Goal: Find contact information: Find contact information

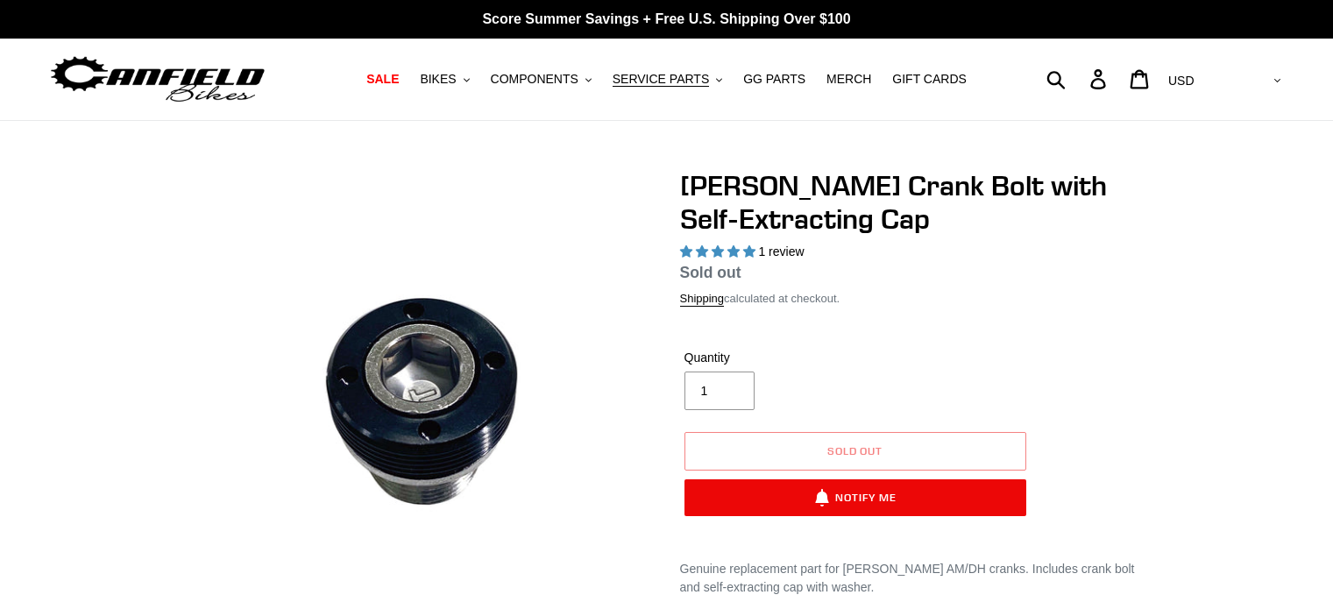
select select "highest-rating"
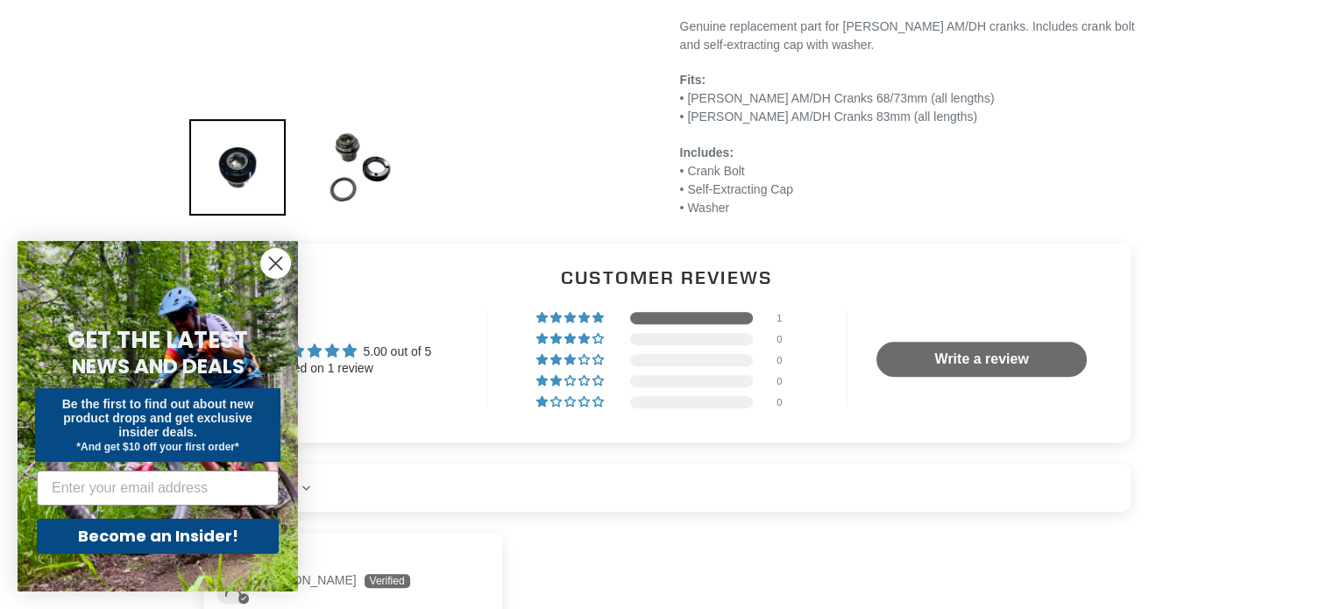
scroll to position [487, 0]
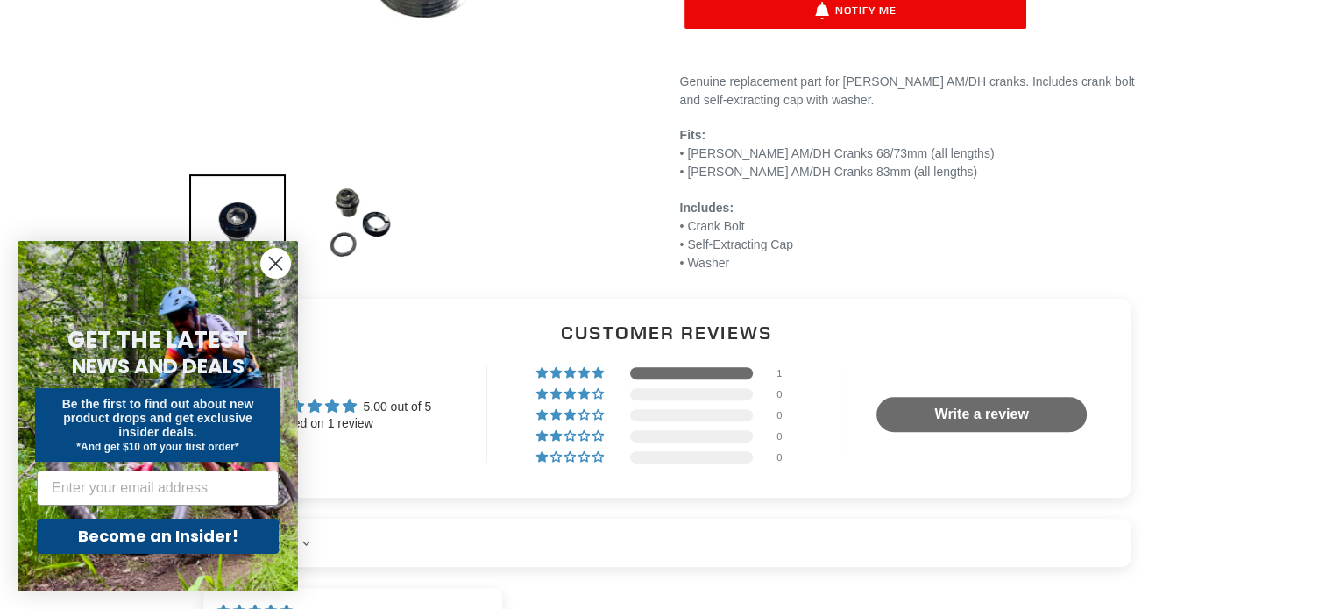
click at [280, 263] on circle "Close dialog" at bounding box center [275, 263] width 29 height 29
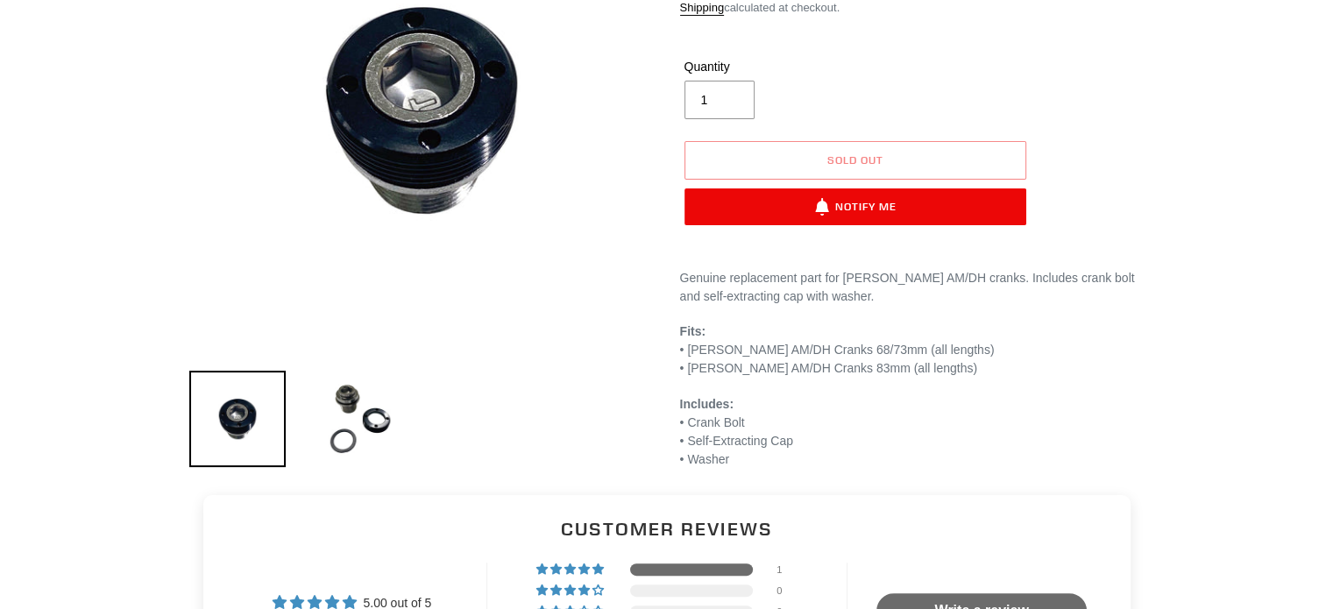
scroll to position [0, 0]
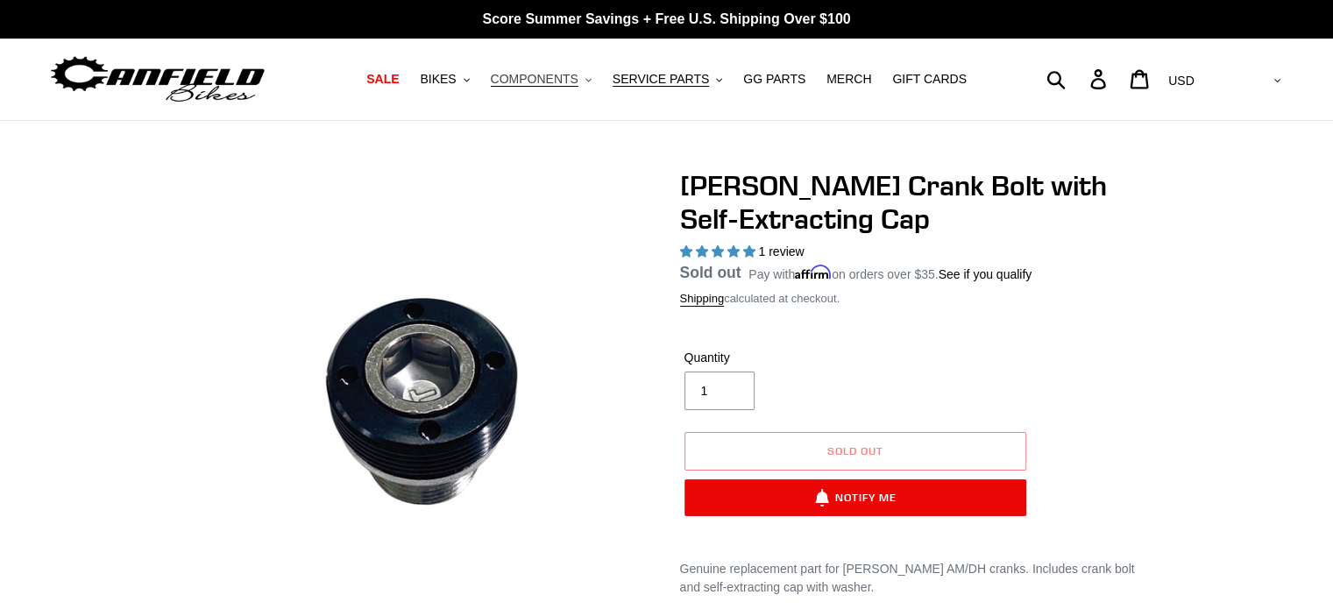
click at [544, 80] on span "COMPONENTS" at bounding box center [535, 79] width 88 height 15
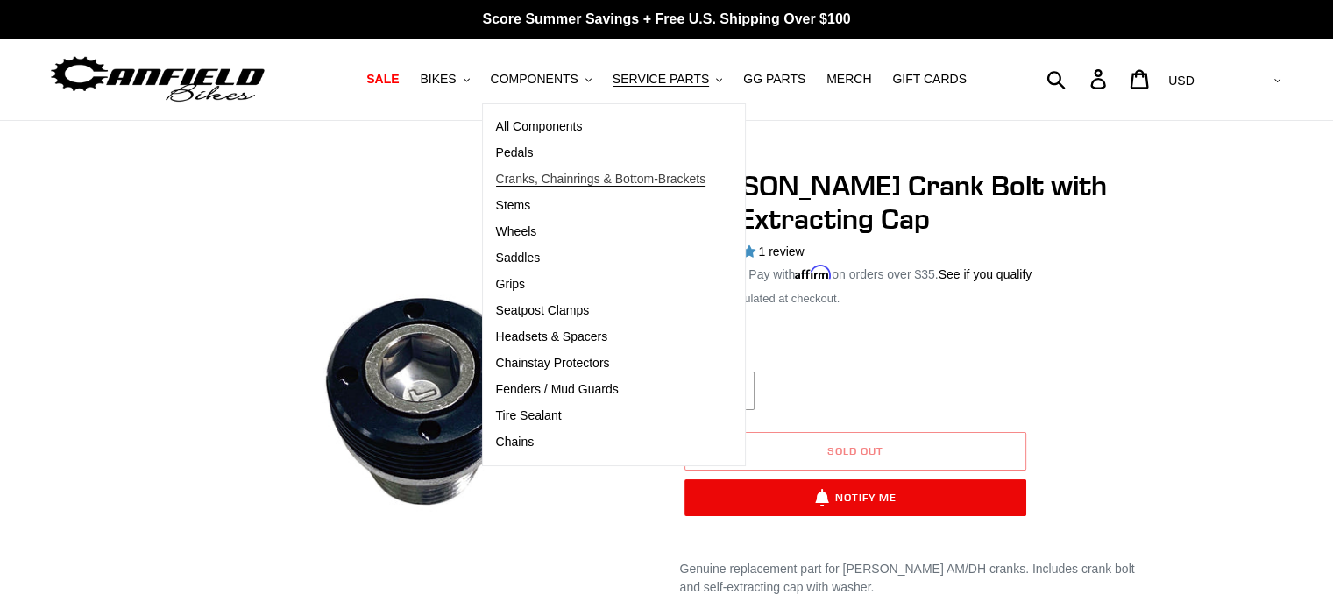
click at [535, 185] on span "Cranks, Chainrings & Bottom-Brackets" at bounding box center [601, 179] width 210 height 15
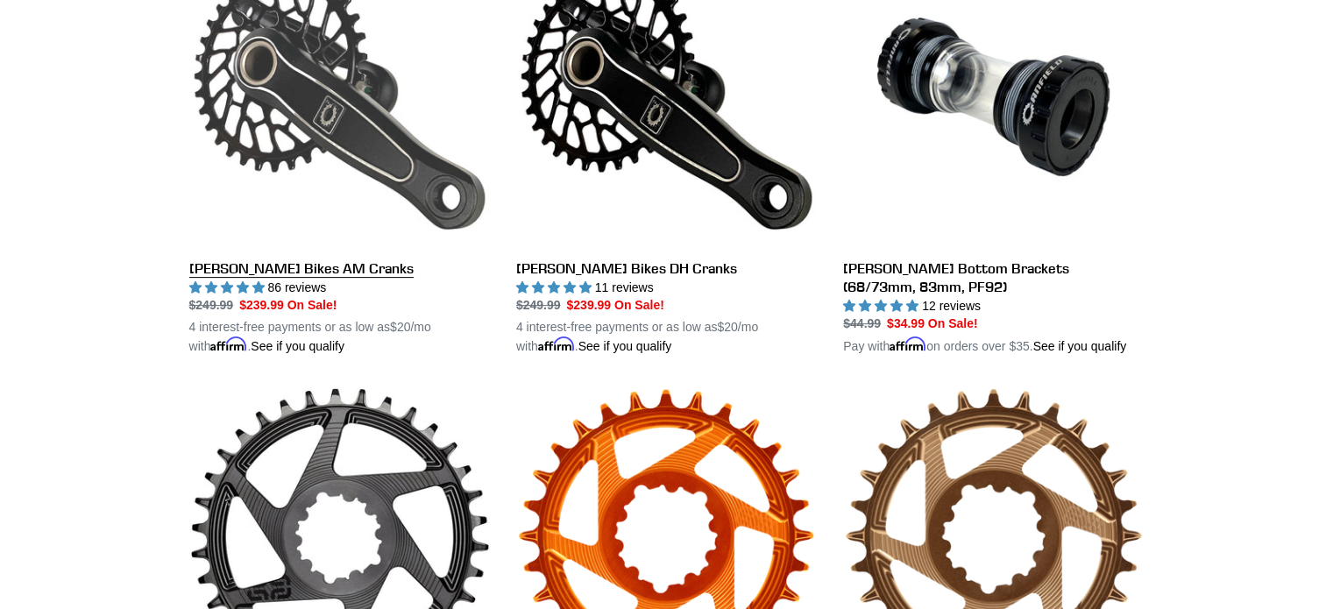
scroll to position [549, 0]
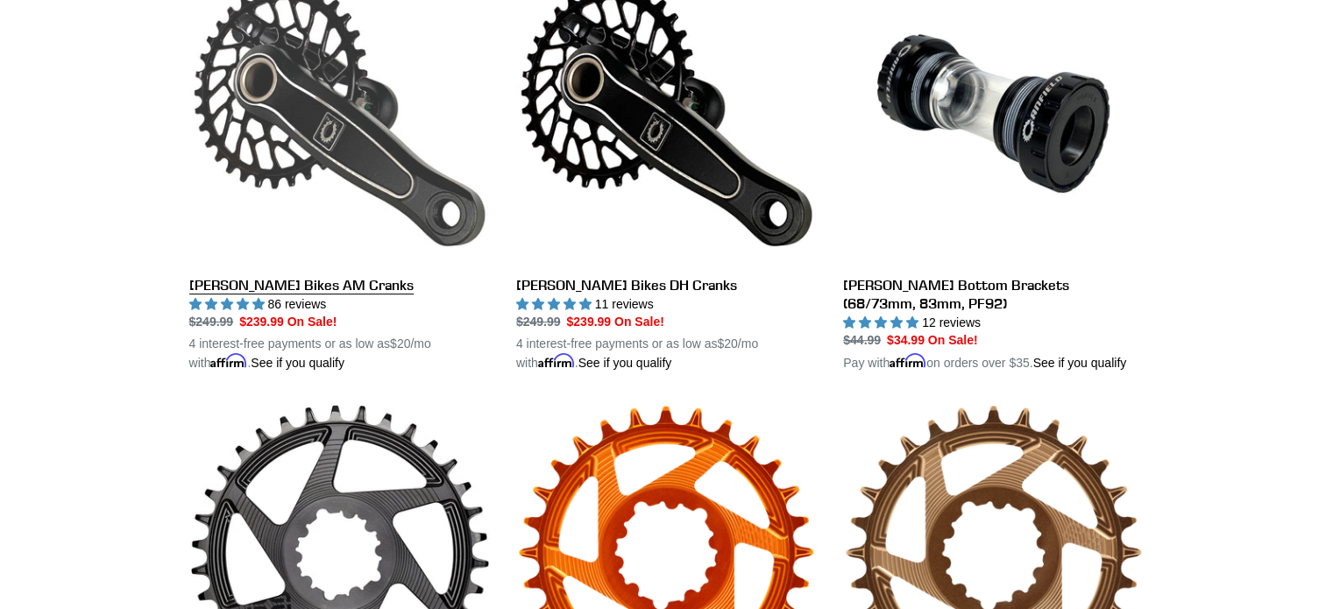
click at [337, 138] on link "[PERSON_NAME] Bikes AM Cranks" at bounding box center [339, 168] width 301 height 410
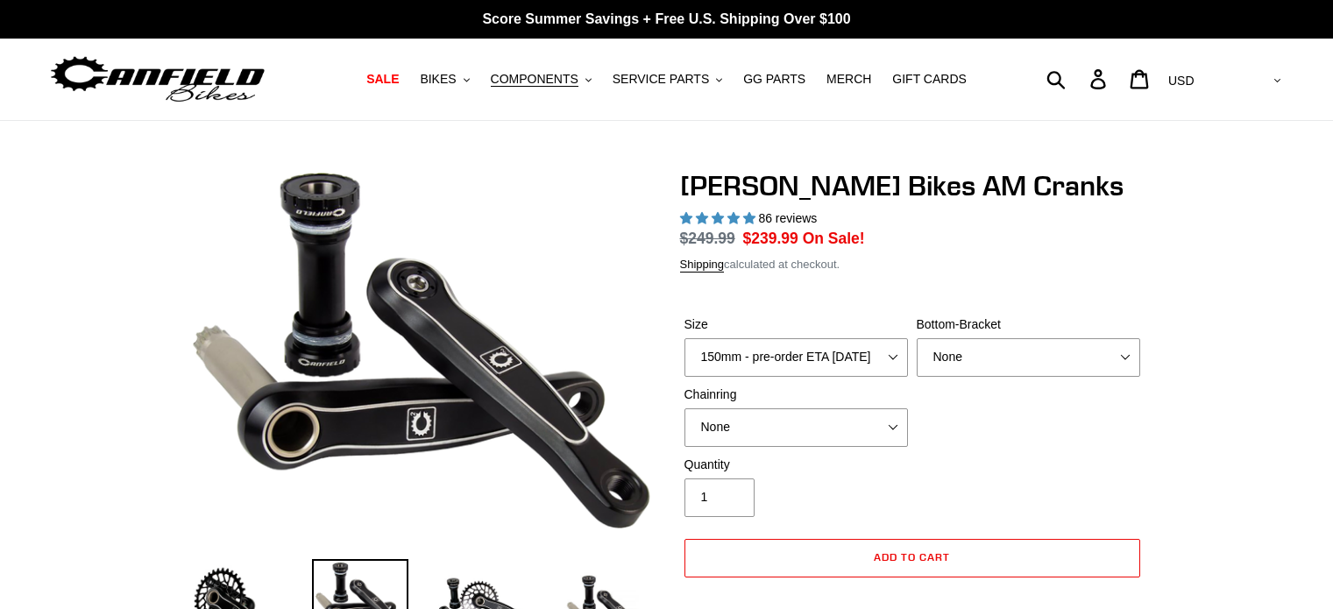
select select "highest-rating"
click at [790, 353] on select "150mm - pre-order ETA 9/30/25 155mm - pre-order ETA 9/30/25 160mm - pre-order E…" at bounding box center [795, 357] width 223 height 39
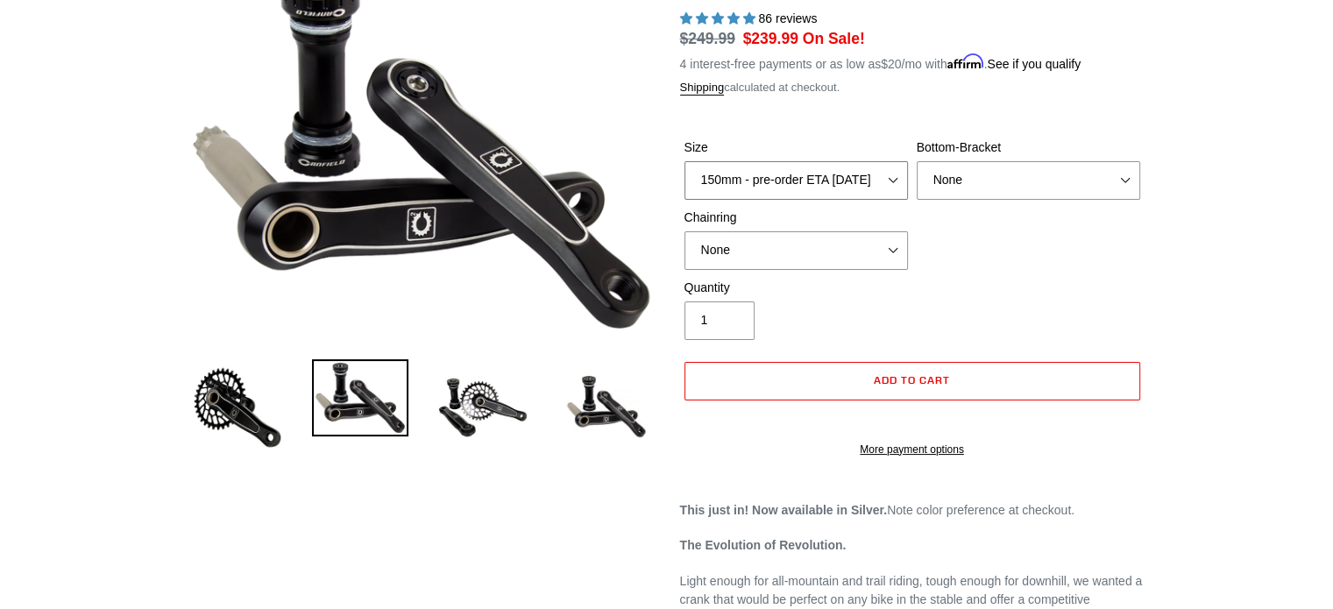
scroll to position [161, 0]
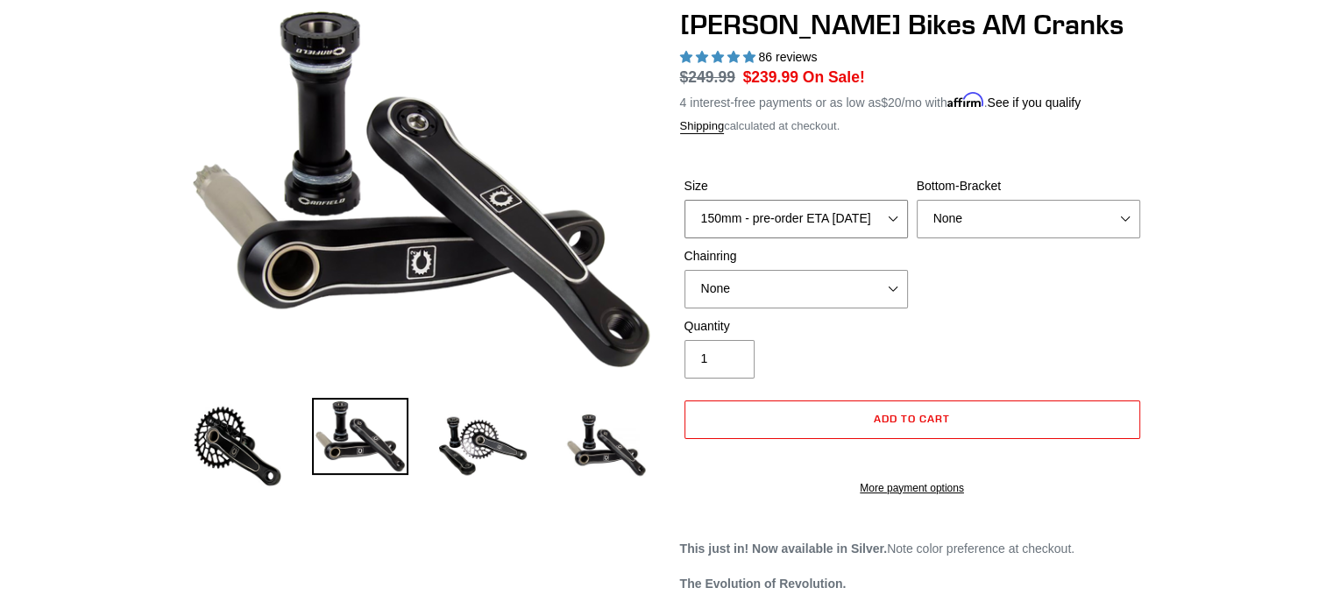
click at [806, 216] on select "150mm - pre-order ETA 9/30/25 155mm - pre-order ETA 9/30/25 160mm - pre-order E…" at bounding box center [795, 219] width 223 height 39
click at [1079, 307] on div "Size 150mm - pre-order ETA 9/30/25 155mm - pre-order ETA 9/30/25 160mm - pre-or…" at bounding box center [912, 247] width 464 height 140
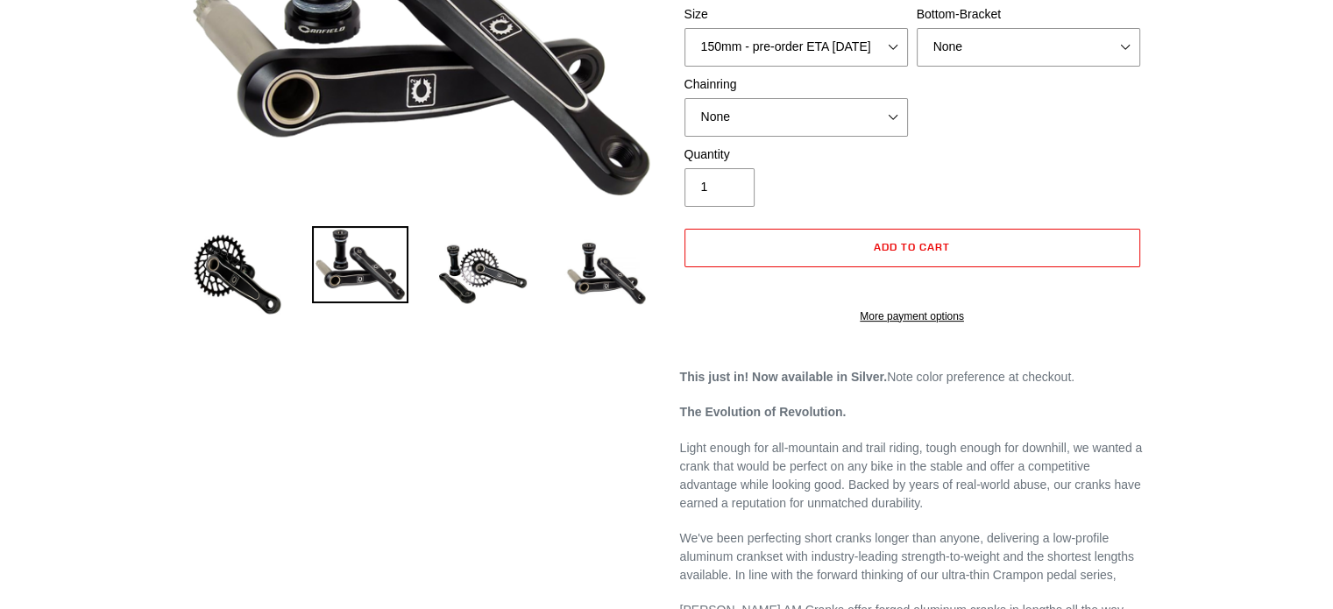
scroll to position [0, 0]
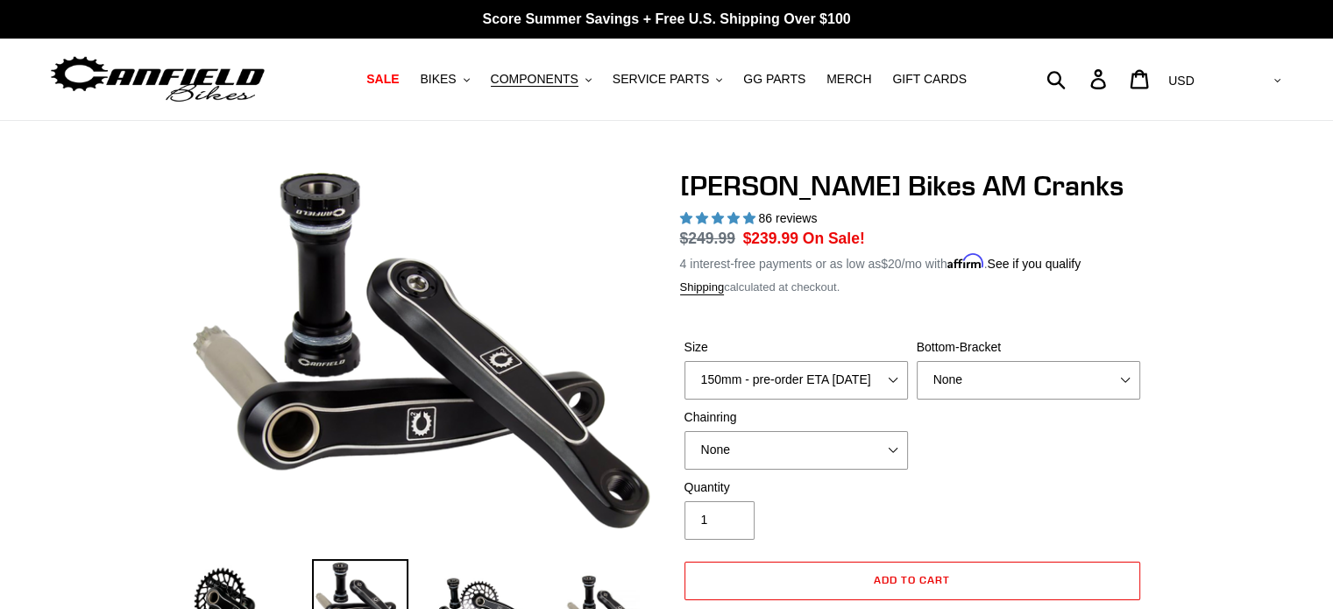
click at [171, 74] on img at bounding box center [157, 79] width 219 height 55
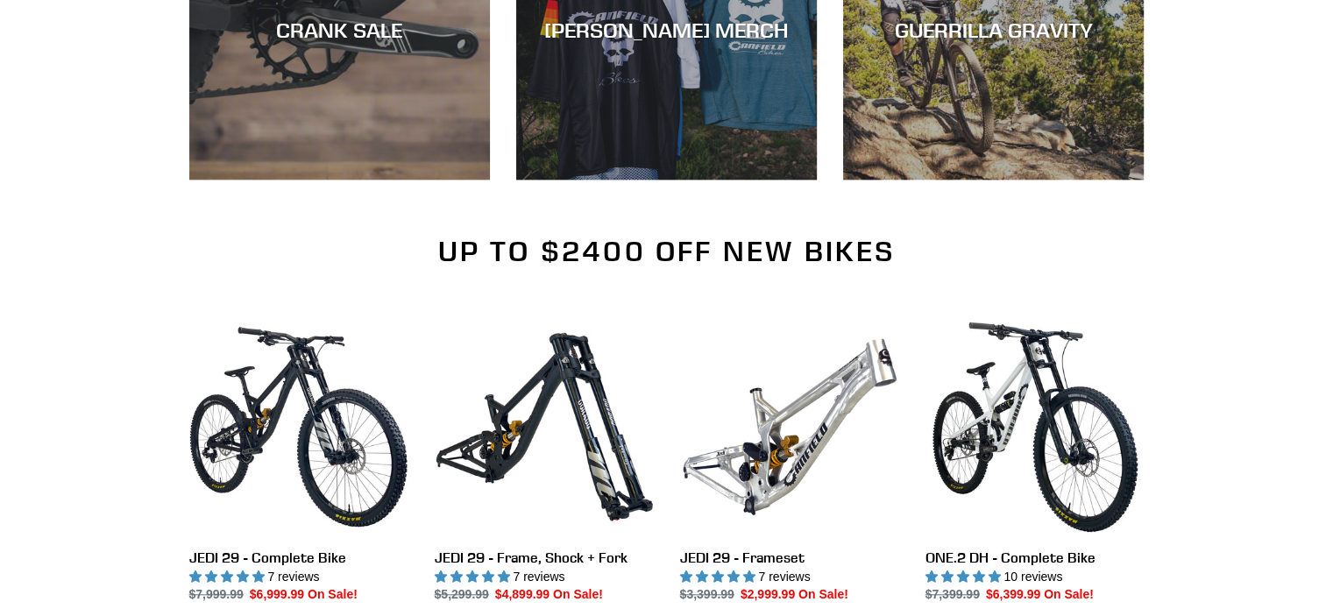
scroll to position [1448, 0]
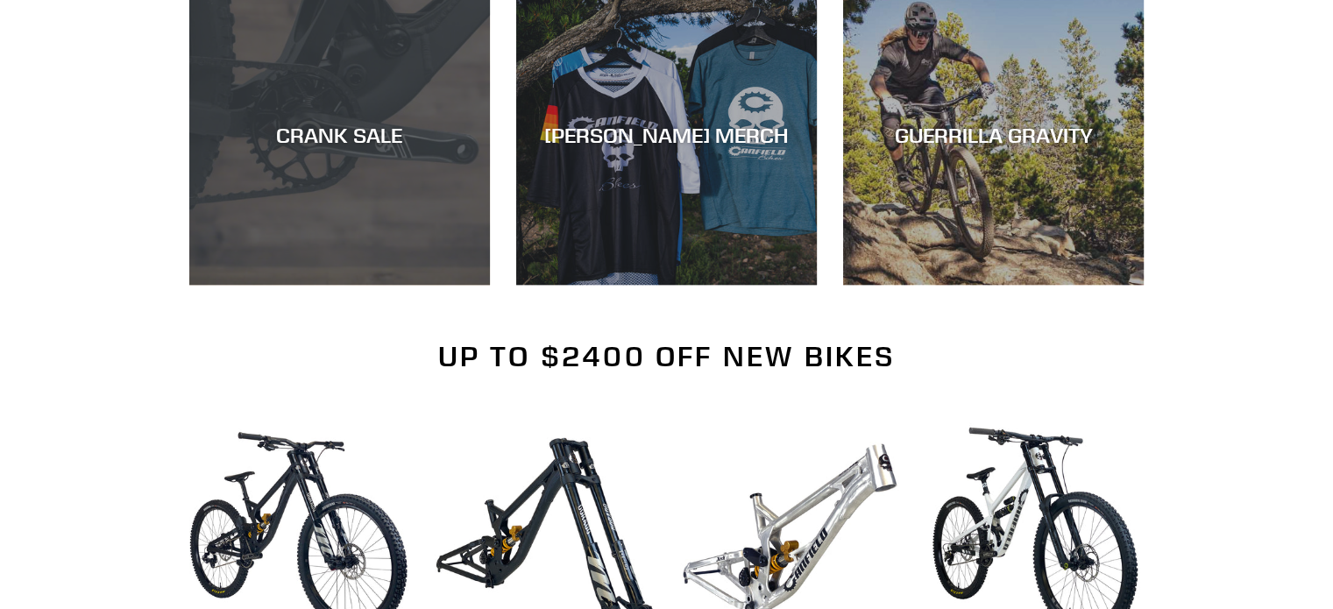
click at [438, 285] on div "CRANK SALE" at bounding box center [339, 285] width 301 height 0
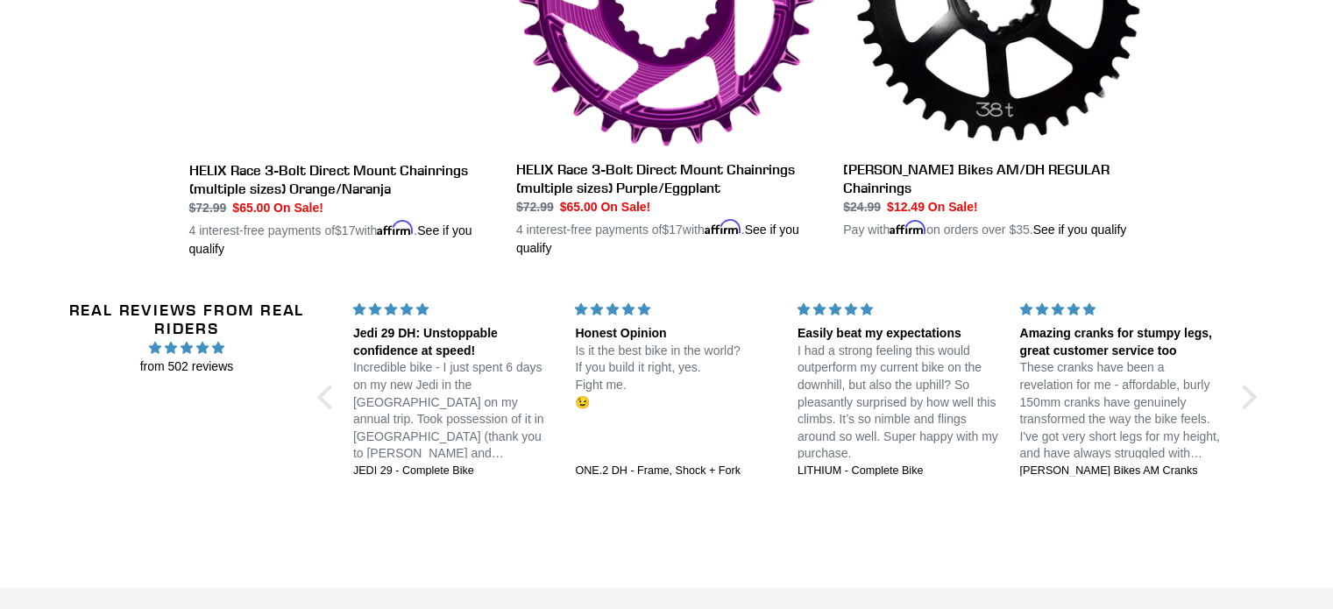
scroll to position [1867, 0]
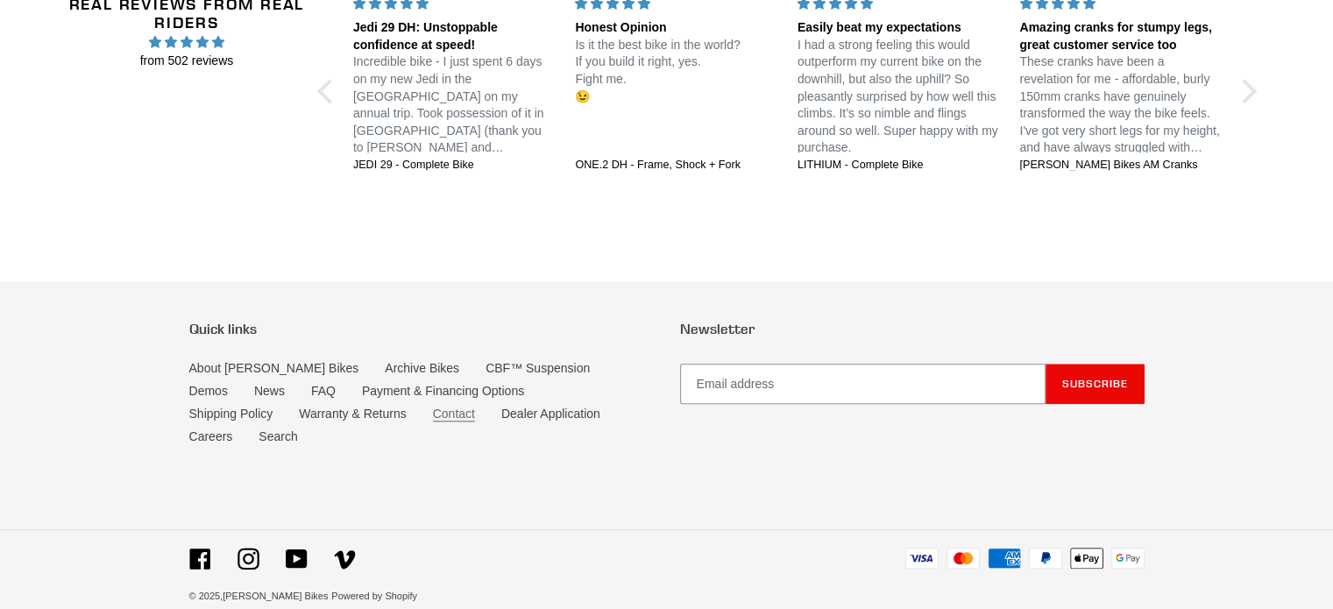
click at [433, 409] on link "Contact" at bounding box center [454, 414] width 42 height 15
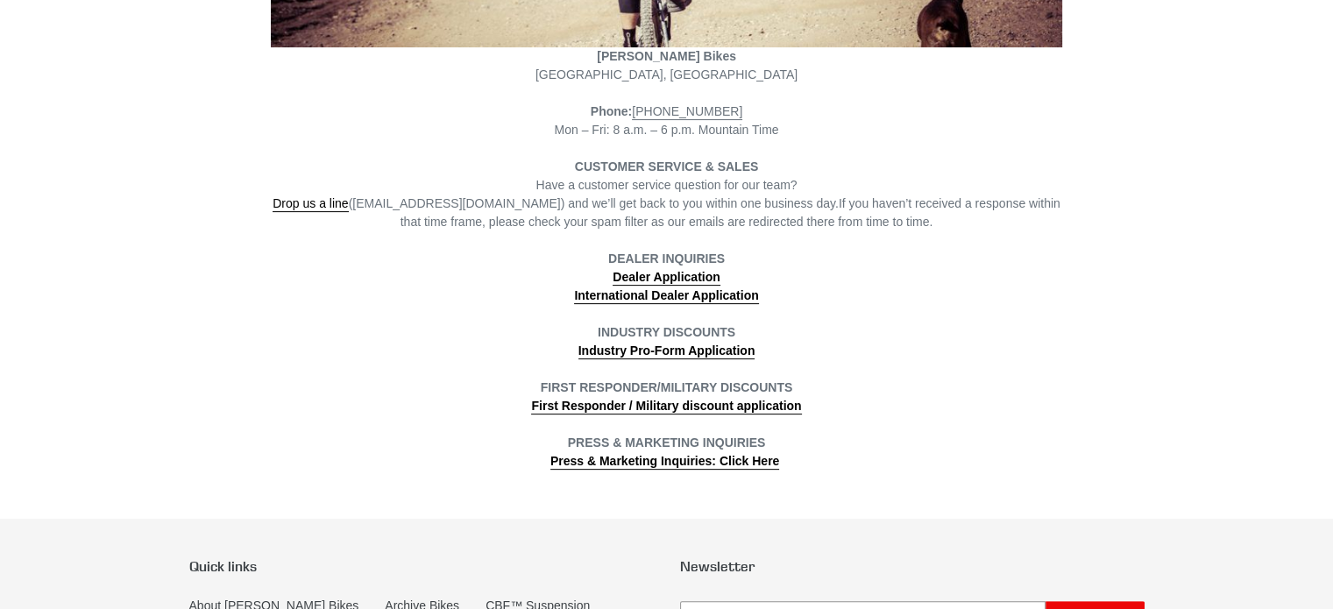
scroll to position [501, 0]
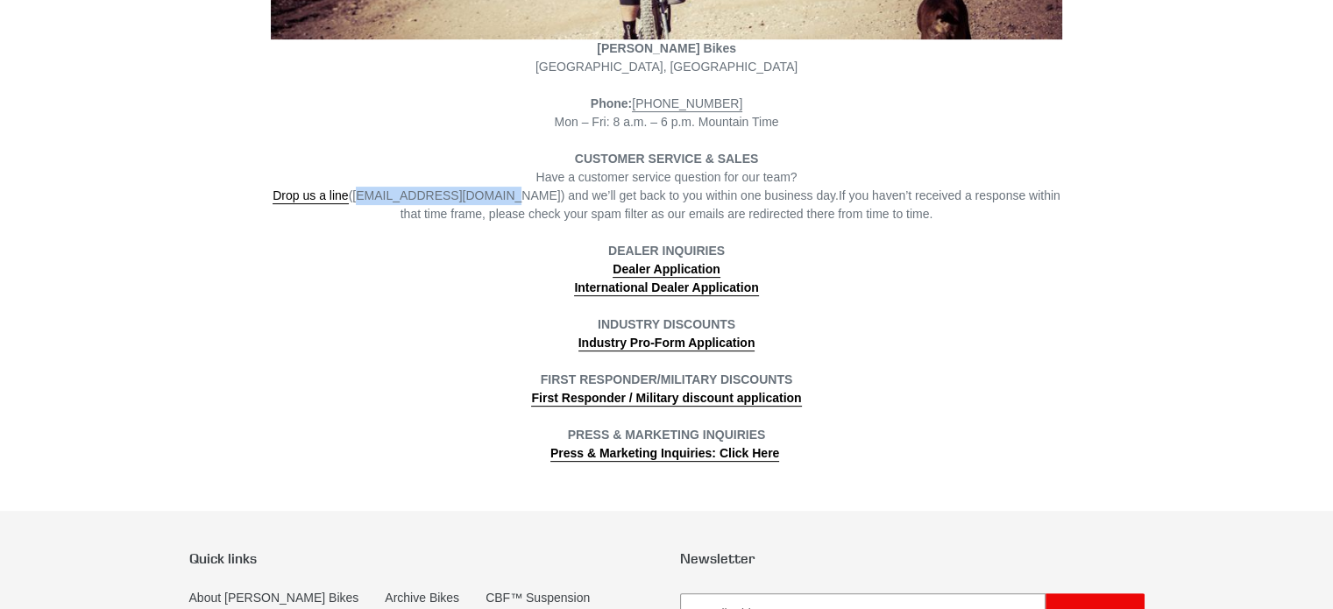
drag, startPoint x: 494, startPoint y: 196, endPoint x: 367, endPoint y: 197, distance: 127.1
click at [367, 197] on span "Drop us a line (info@canfieldbikes.com) and we’ll get back to you within one bu…" at bounding box center [556, 196] width 566 height 16
copy span "info@canfieldbikes.com"
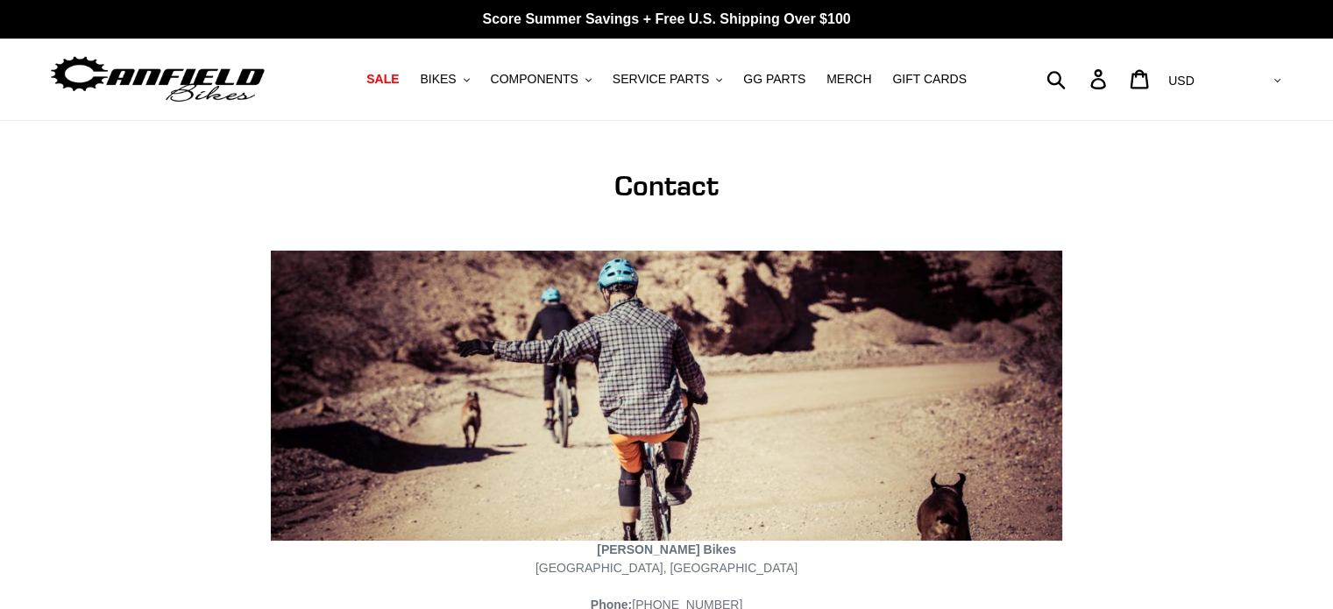
scroll to position [0, 0]
